Goal: Navigation & Orientation: Find specific page/section

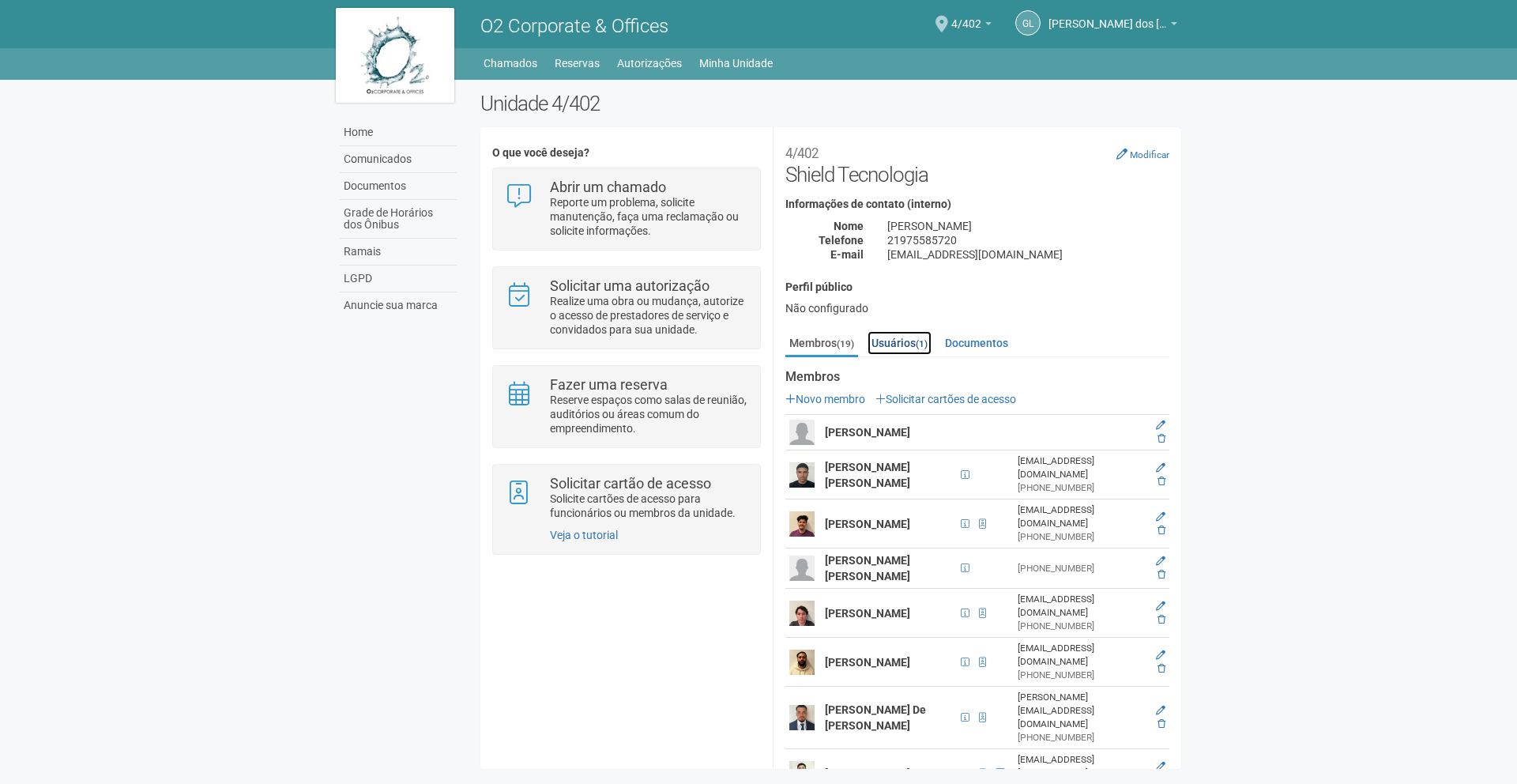
click at [900, 346] on link "Usuários (1)" at bounding box center [900, 343] width 64 height 24
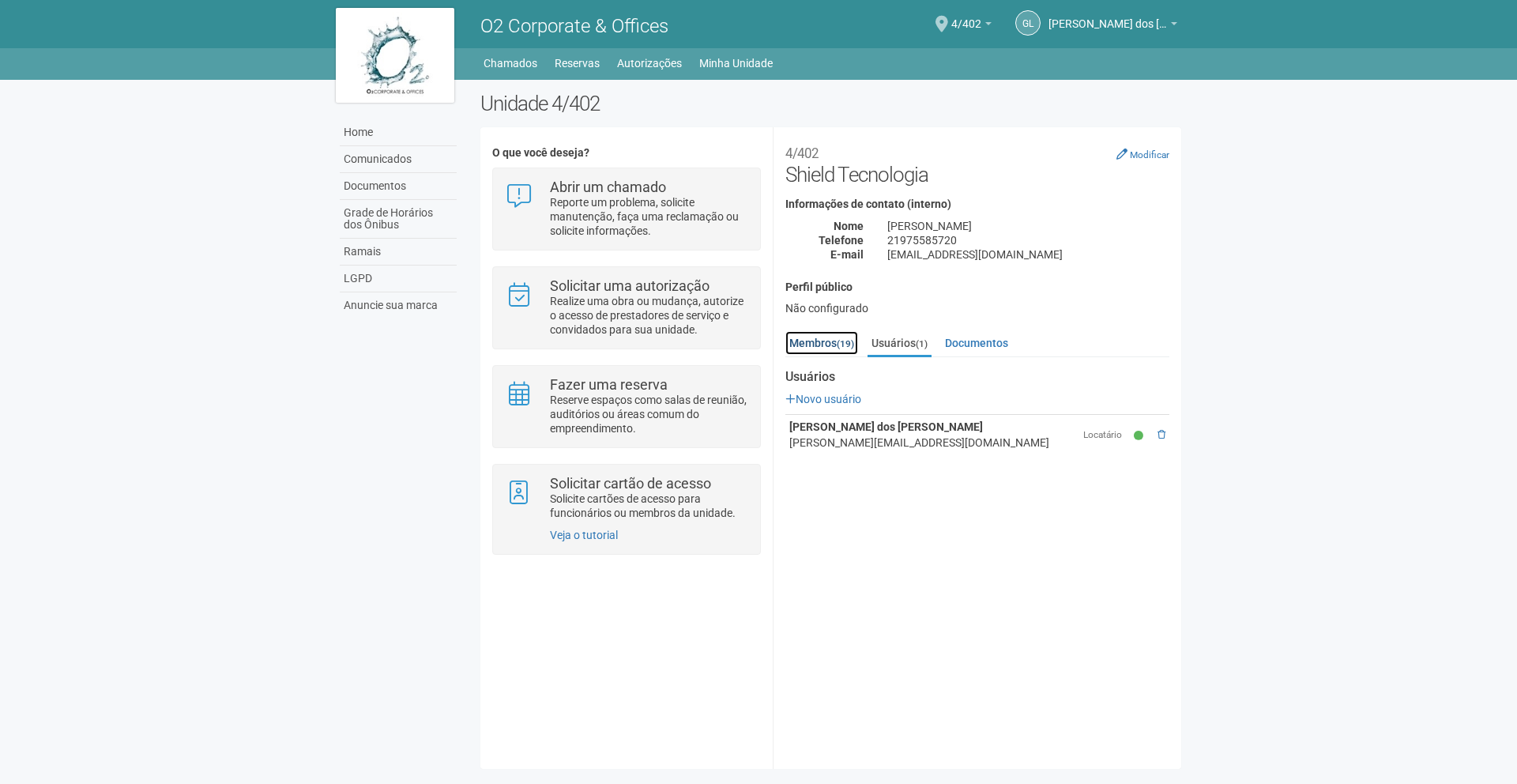
click at [826, 350] on link "Membros (19)" at bounding box center [822, 343] width 73 height 24
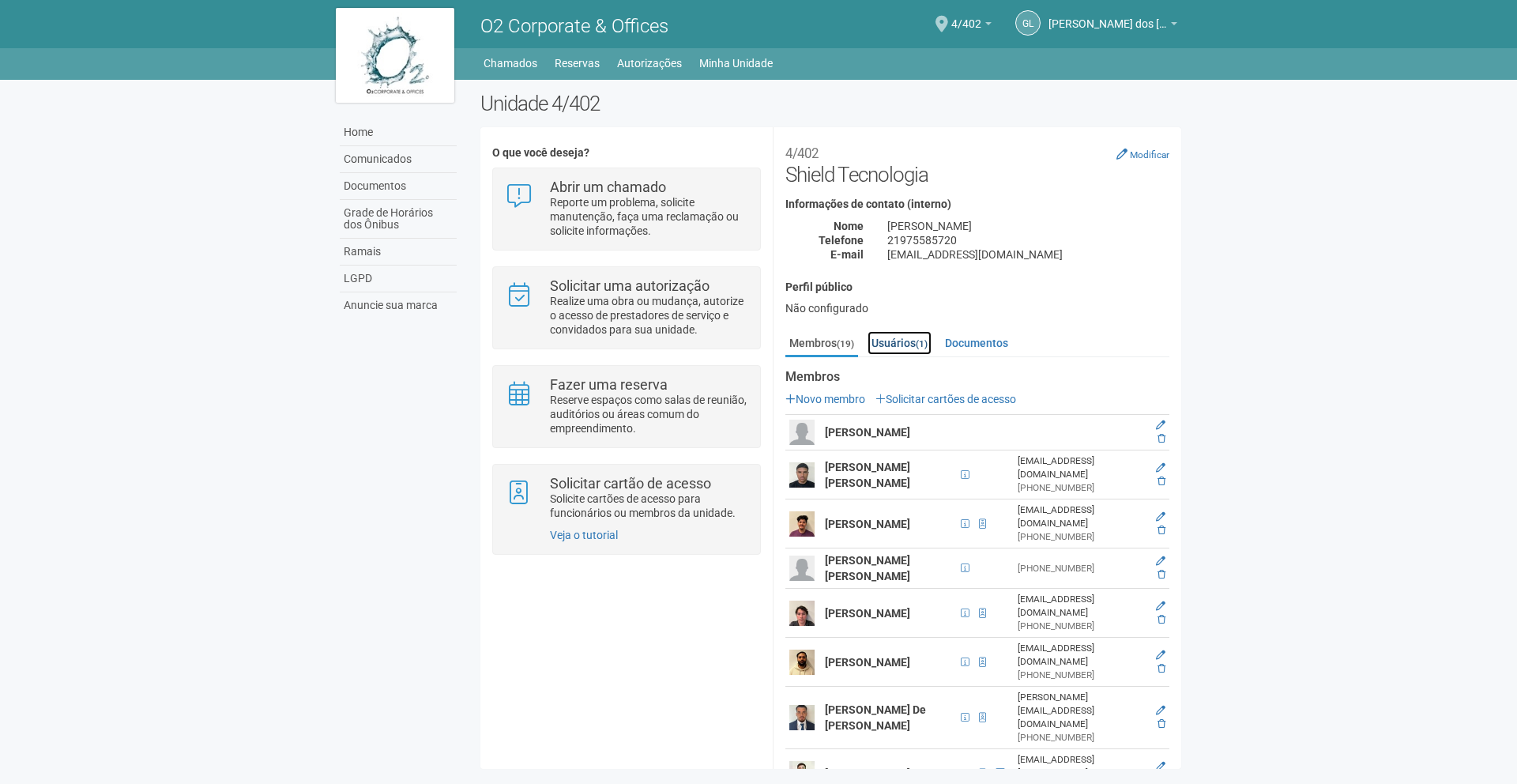
click at [897, 343] on link "Usuários (1)" at bounding box center [900, 343] width 64 height 24
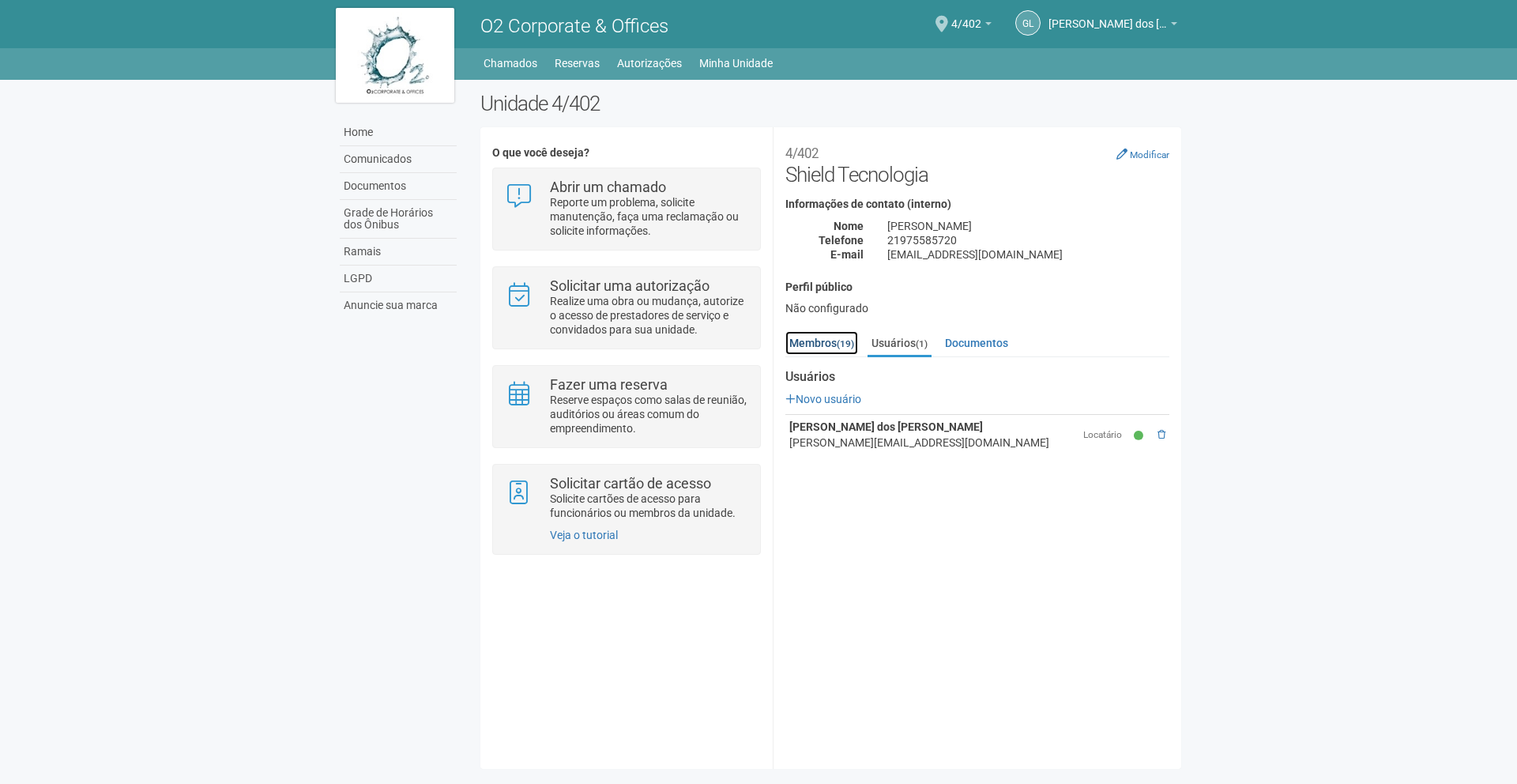
click at [833, 340] on link "Membros (19)" at bounding box center [822, 343] width 73 height 24
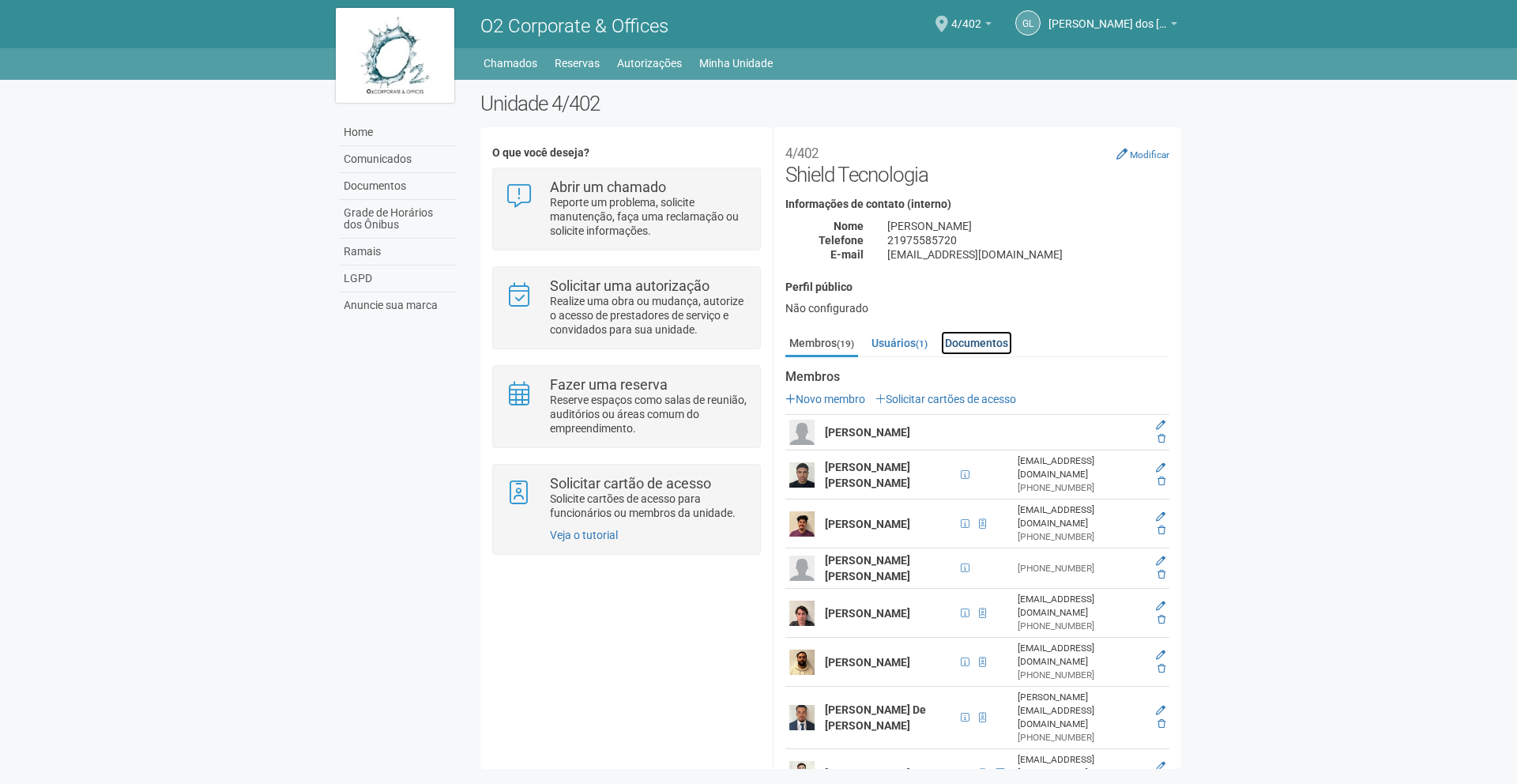
click at [991, 339] on link "Documentos" at bounding box center [976, 343] width 71 height 24
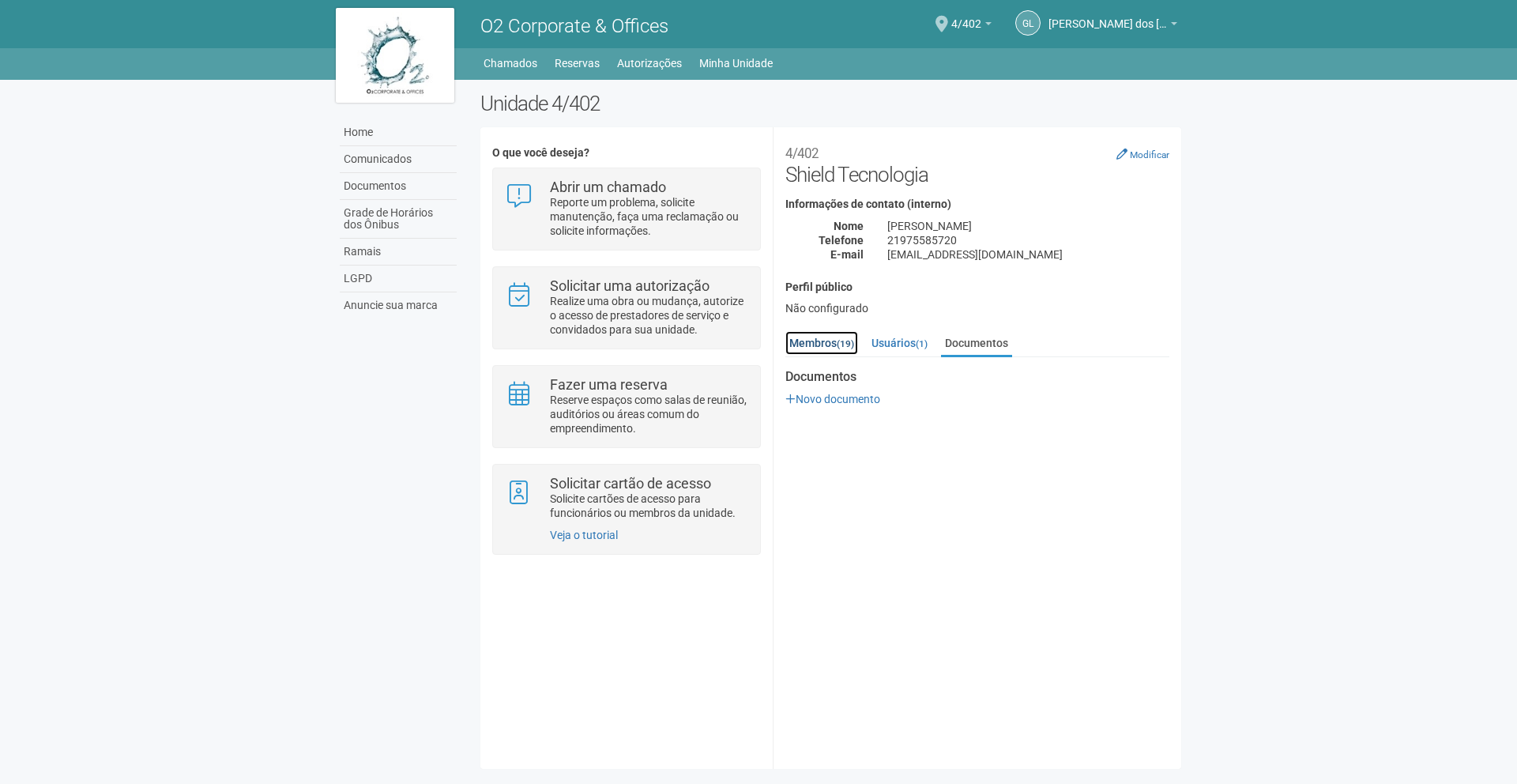
click at [822, 339] on link "Membros (19)" at bounding box center [822, 343] width 73 height 24
